Goal: Check status: Check status

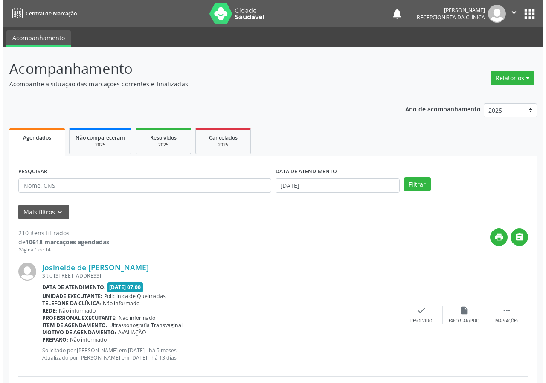
scroll to position [43, 0]
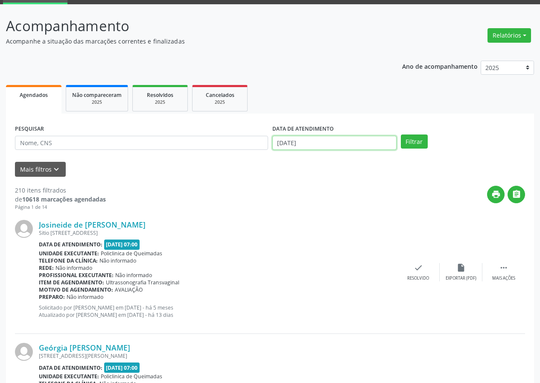
click at [328, 147] on body "Central de Marcação notifications [PERSON_NAME] Recepcionista da clínica  Conf…" at bounding box center [270, 148] width 540 height 383
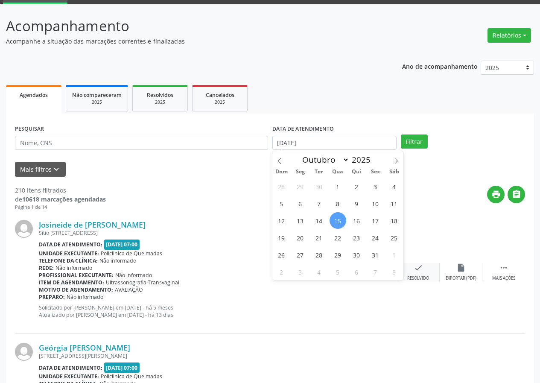
click at [422, 273] on div "check Resolvido" at bounding box center [418, 272] width 43 height 18
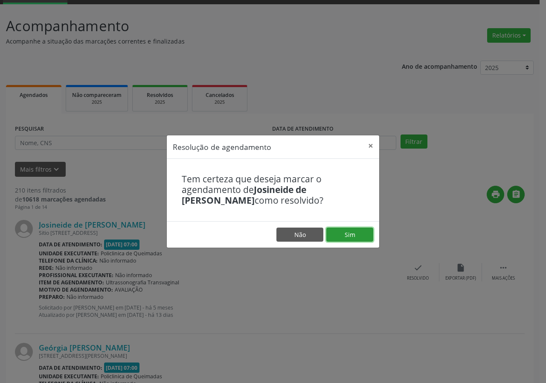
click at [336, 236] on button "Sim" at bounding box center [349, 234] width 47 height 15
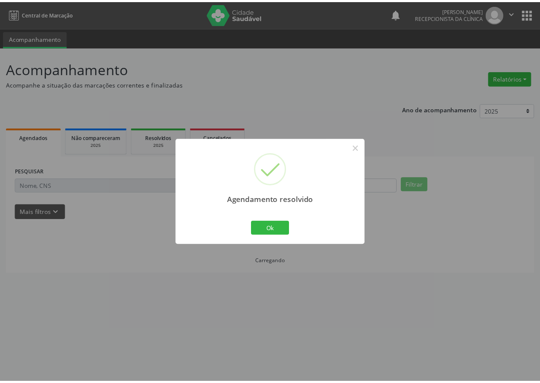
scroll to position [0, 0]
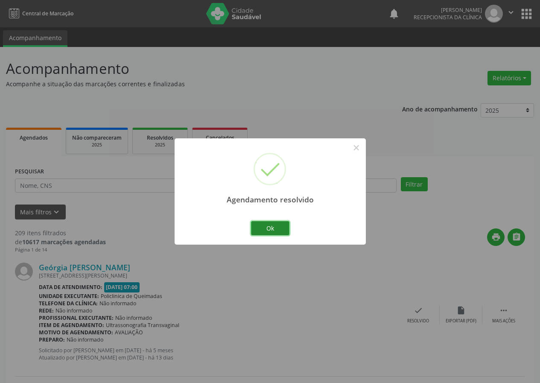
click at [262, 227] on button "Ok" at bounding box center [270, 228] width 38 height 15
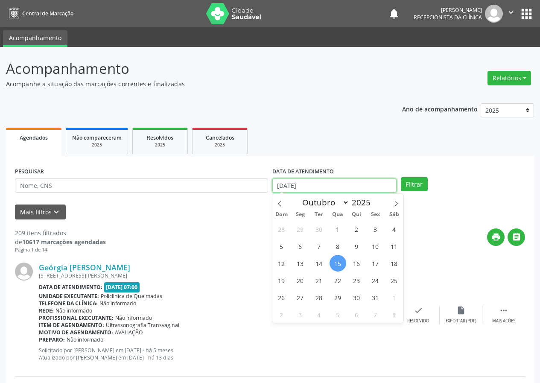
click at [345, 187] on input "[DATE]" at bounding box center [334, 185] width 124 height 15
click at [357, 230] on span "2" at bounding box center [356, 228] width 17 height 17
type input "[DATE]"
click at [351, 230] on span "2" at bounding box center [356, 228] width 17 height 17
select select "9"
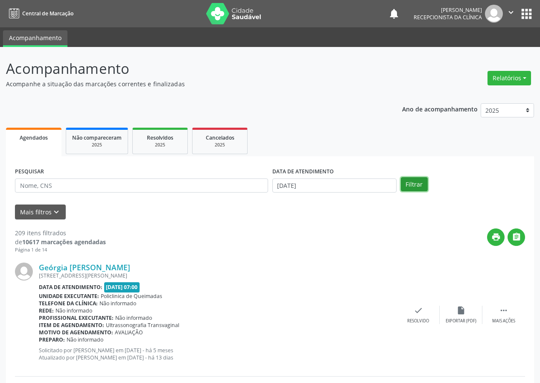
click at [404, 189] on button "Filtrar" at bounding box center [413, 184] width 27 height 15
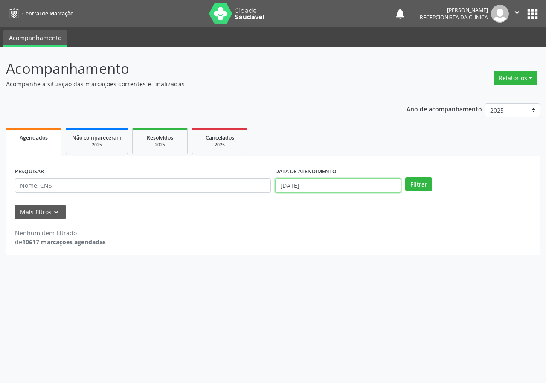
click at [344, 188] on input "[DATE]" at bounding box center [338, 185] width 126 height 15
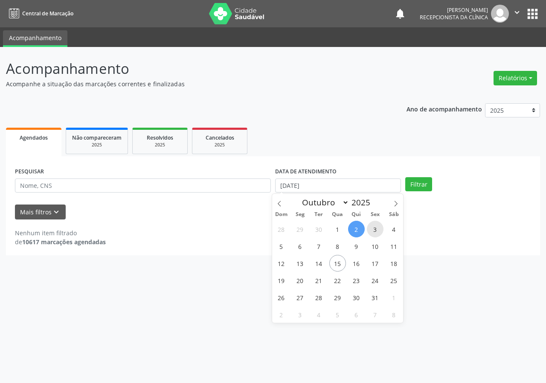
click at [378, 226] on span "3" at bounding box center [375, 228] width 17 height 17
type input "[DATE]"
click at [435, 175] on div "PESQUISAR DATA DE ATENDIMENTO Filtrar" at bounding box center [273, 181] width 520 height 33
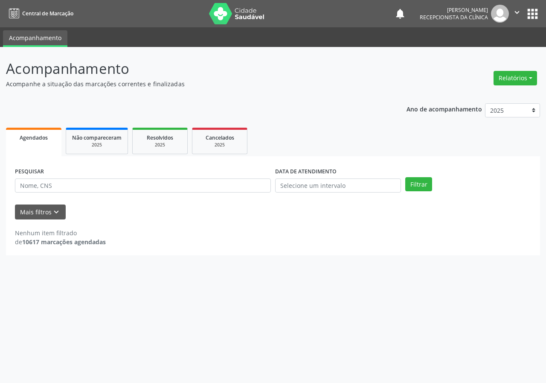
click at [401, 186] on div "DATA DE ATENDIMENTO" at bounding box center [338, 181] width 130 height 33
click at [409, 184] on button "Filtrar" at bounding box center [418, 184] width 27 height 15
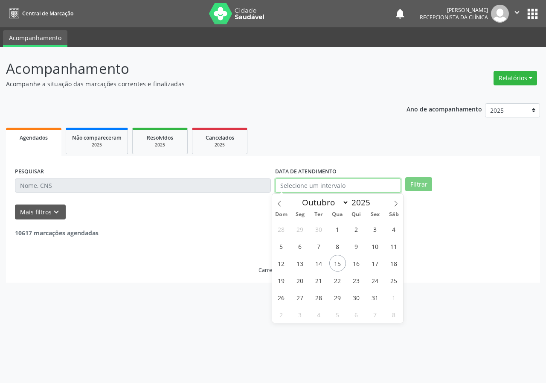
click at [348, 189] on input "text" at bounding box center [338, 185] width 126 height 15
click at [367, 229] on span "3" at bounding box center [375, 228] width 17 height 17
type input "[DATE]"
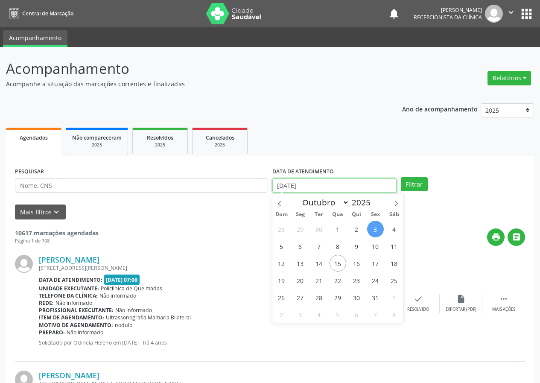
click at [356, 187] on input "[DATE]" at bounding box center [334, 185] width 124 height 15
click at [379, 227] on span "3" at bounding box center [375, 228] width 17 height 17
type input "[DATE]"
click at [379, 227] on span "3" at bounding box center [375, 228] width 17 height 17
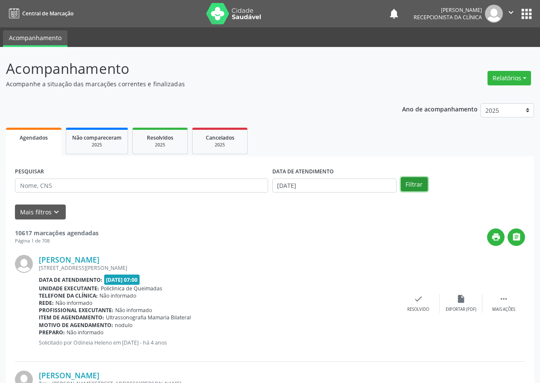
click at [418, 188] on button "Filtrar" at bounding box center [413, 184] width 27 height 15
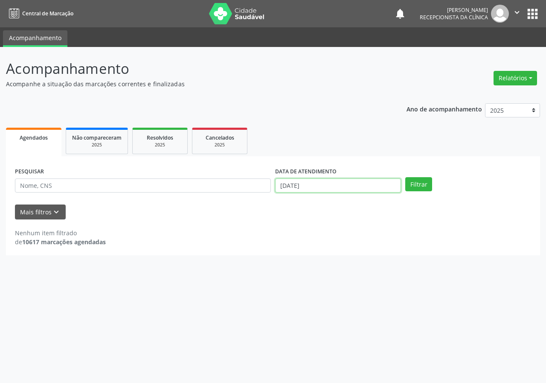
click at [346, 188] on input "[DATE]" at bounding box center [338, 185] width 126 height 15
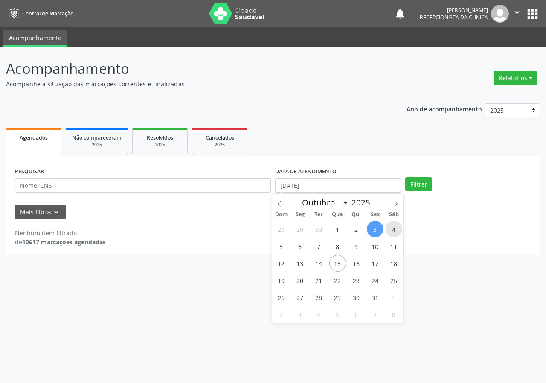
click at [393, 226] on span "4" at bounding box center [394, 228] width 17 height 17
type input "[DATE]"
click at [393, 226] on span "4" at bounding box center [394, 228] width 17 height 17
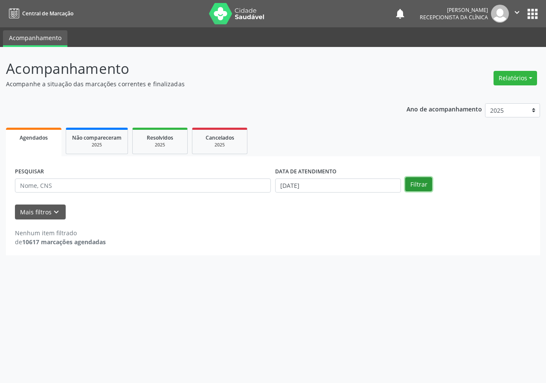
click at [426, 181] on button "Filtrar" at bounding box center [418, 184] width 27 height 15
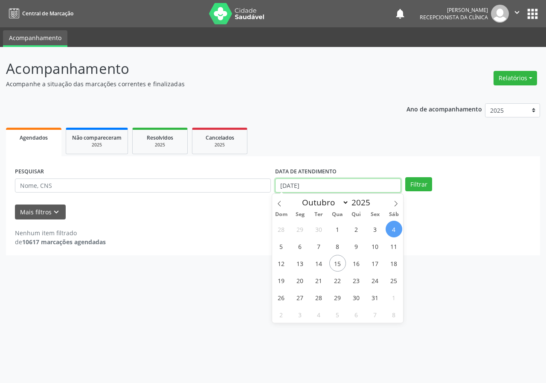
click at [333, 189] on input "[DATE]" at bounding box center [338, 185] width 126 height 15
click at [292, 244] on span "6" at bounding box center [300, 246] width 17 height 17
type input "[DATE]"
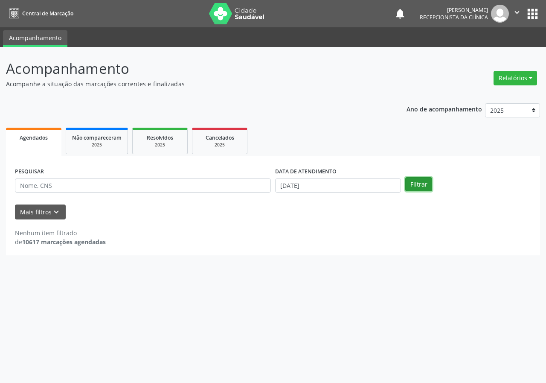
click at [409, 186] on button "Filtrar" at bounding box center [418, 184] width 27 height 15
click at [340, 180] on input "[DATE]" at bounding box center [338, 185] width 126 height 15
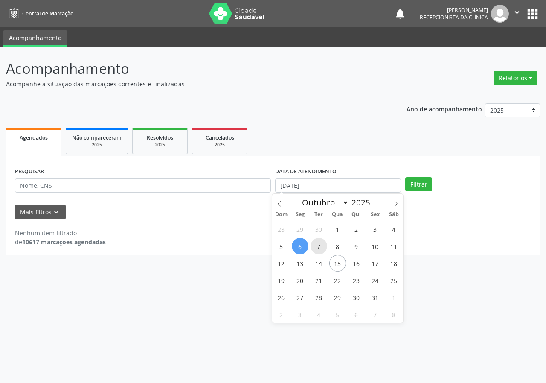
click at [313, 245] on span "7" at bounding box center [318, 246] width 17 height 17
type input "[DATE]"
select select "9"
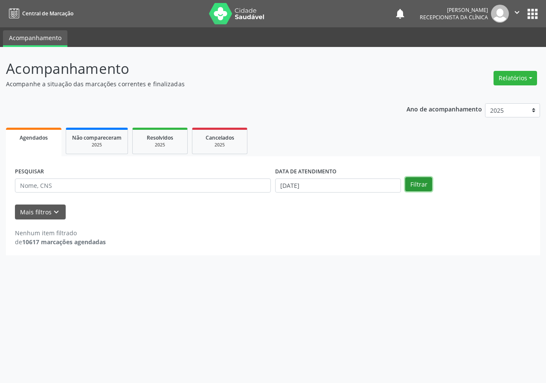
click at [422, 187] on button "Filtrar" at bounding box center [418, 184] width 27 height 15
click at [368, 190] on input "[DATE]" at bounding box center [338, 185] width 126 height 15
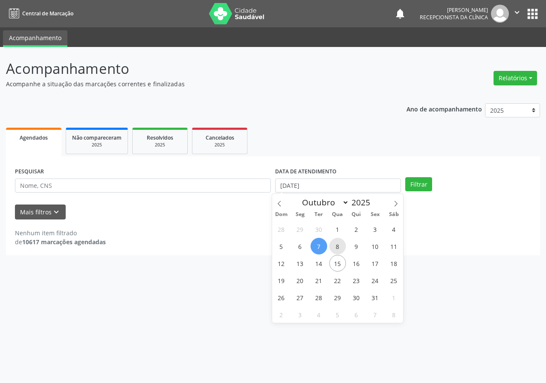
click at [335, 245] on span "8" at bounding box center [337, 246] width 17 height 17
type input "[DATE]"
click at [335, 245] on span "8" at bounding box center [337, 246] width 17 height 17
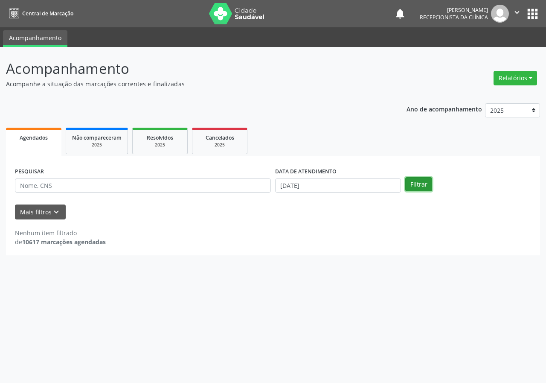
click at [410, 187] on button "Filtrar" at bounding box center [418, 184] width 27 height 15
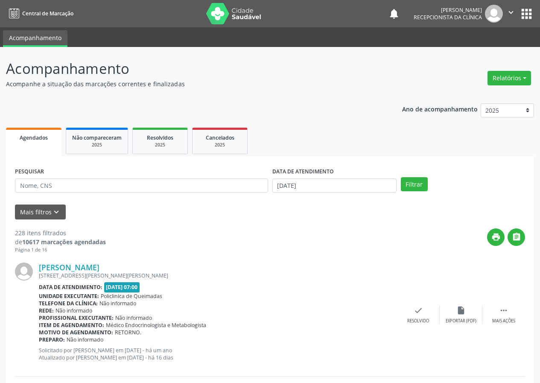
click at [510, 12] on icon "" at bounding box center [510, 12] width 9 height 9
click at [484, 53] on link "Sair" at bounding box center [488, 52] width 59 height 12
